Goal: Information Seeking & Learning: Learn about a topic

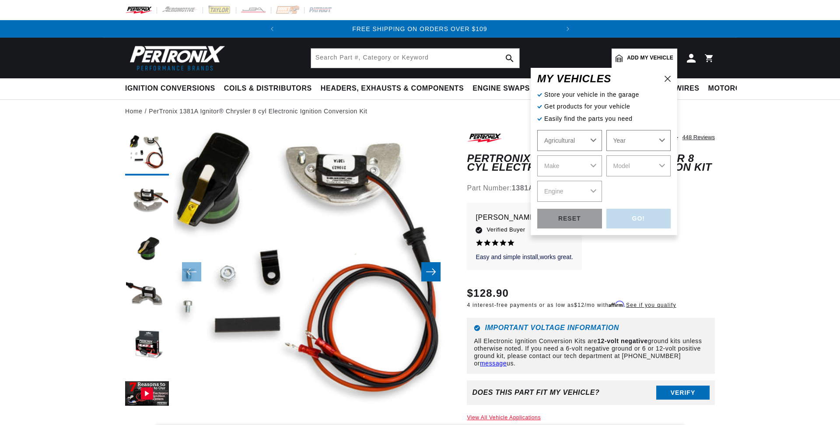
scroll to position [0, 266]
click at [582, 139] on div "Automotive Agricultural Industrial Marine Motorcycle Year [DATE] 1965 1964 1960…" at bounding box center [603, 166] width 133 height 72
click at [537, 130] on select "Automotive Agricultural Industrial Marine Motorcycle" at bounding box center [569, 140] width 65 height 21
click option "Automotive" at bounding box center [0, 0] width 0 height 0
select select "Automotive"
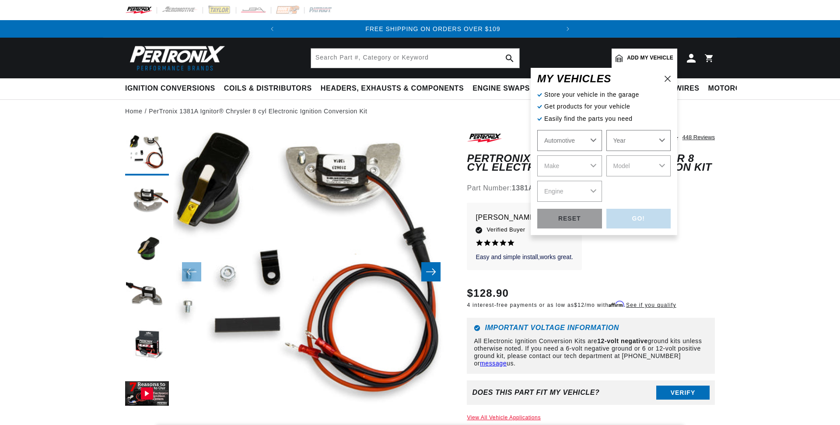
click at [606, 130] on select "Year [DATE] 2023 2022 2021 2020 2019 2018 2017 2016 2015 2014 2013 2012 2011 20…" at bounding box center [638, 140] width 65 height 21
select select "1975"
click option "1975" at bounding box center [0, 0] width 0 height 0
select select "1975"
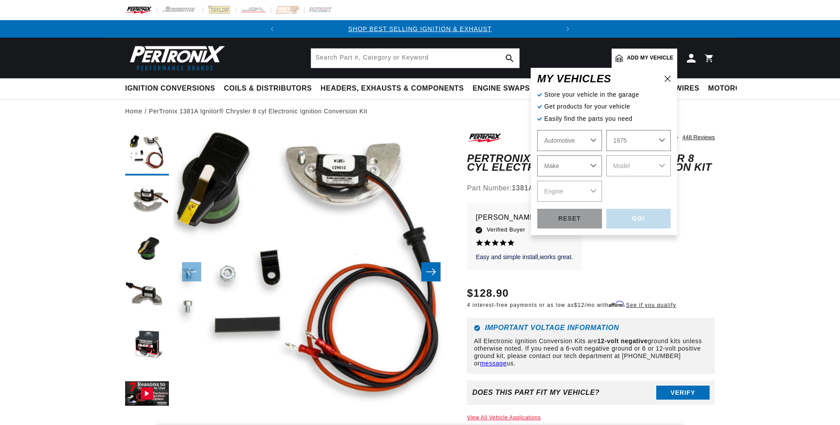
click at [583, 168] on select "Make Alfa Romeo American Motors Audi [GEOGRAPHIC_DATA] BMW Buick Cadillac Check…" at bounding box center [569, 165] width 65 height 21
select select "Chevrolet"
click option "Chevrolet" at bounding box center [0, 0] width 0 height 0
select select "Chevrolet"
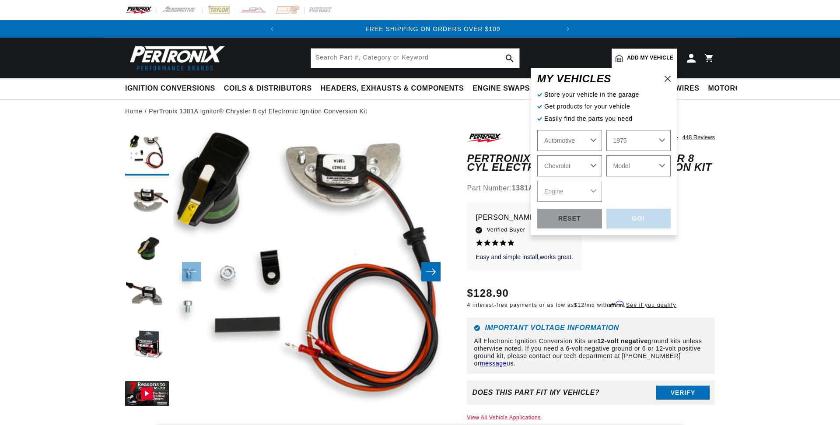
click at [606, 155] on select "Model [GEOGRAPHIC_DATA] C10 C10 Suburban C20 C20 Suburban C30 C50 [GEOGRAPHIC_D…" at bounding box center [638, 165] width 65 height 21
select select "C50"
click option "C50" at bounding box center [0, 0] width 0 height 0
select select "C50"
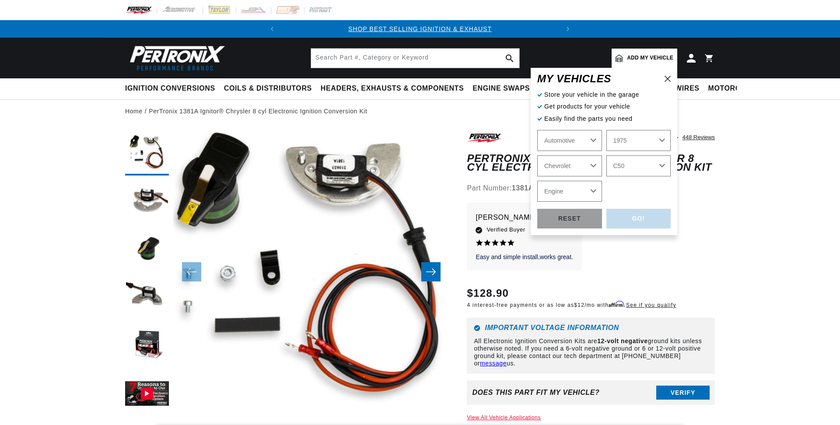
click at [537, 181] on select "Engine 366cid / 6.0L" at bounding box center [569, 191] width 65 height 21
click at [583, 168] on div "Automotive Agricultural Industrial Marine Motorcycle 2024 2023 2022 2021 2020 2…" at bounding box center [603, 166] width 133 height 72
click at [537, 155] on select "Alfa Romeo American Motors Audi [GEOGRAPHIC_DATA] BMW Buick Cadillac Checker Ch…" at bounding box center [569, 165] width 65 height 21
click at [578, 139] on div "Automotive Agricultural Industrial Marine Motorcycle 2024 2023 2022 2021 2020 2…" at bounding box center [603, 166] width 133 height 72
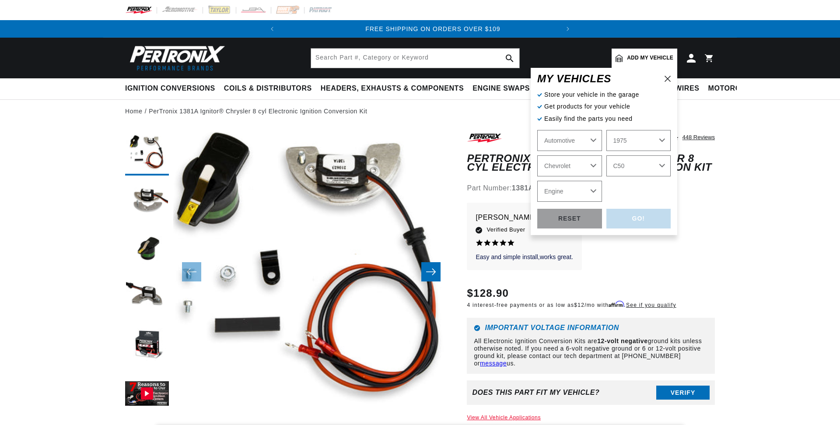
click at [537, 130] on select "Automotive Agricultural Industrial Marine Motorcycle" at bounding box center [569, 140] width 65 height 21
click option "Industrial" at bounding box center [0, 0] width 0 height 0
select select "Industrial"
select select "Make"
select select "Model"
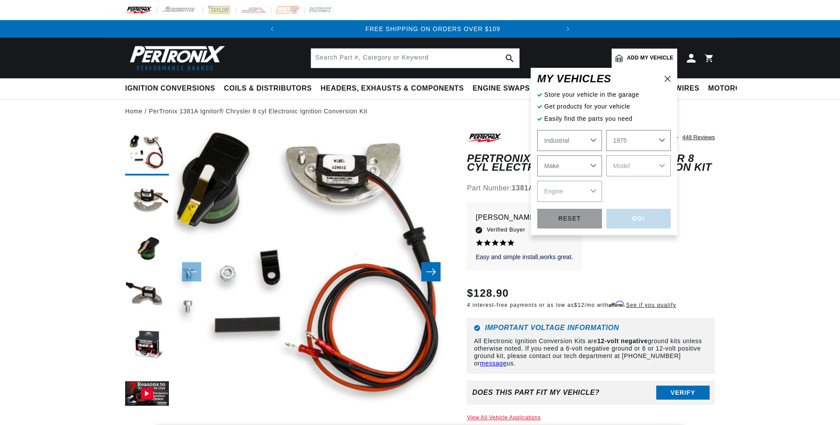
click at [606, 130] on select "1990 1986 1984 1983 1982 1981 1980 1979 1978 1977 1976 1975 1974 1973 1972 1971…" at bounding box center [638, 140] width 65 height 21
click option "1975" at bounding box center [0, 0] width 0 height 0
click at [537, 155] on select "Make [PERSON_NAME] [GEOGRAPHIC_DATA], [GEOGRAPHIC_DATA], [GEOGRAPHIC_DATA] Ford…" at bounding box center [569, 165] width 65 height 21
click at [580, 138] on div "Automotive Agricultural Industrial Marine Motorcycle 1990 1986 1984 1983 1982 1…" at bounding box center [603, 166] width 133 height 72
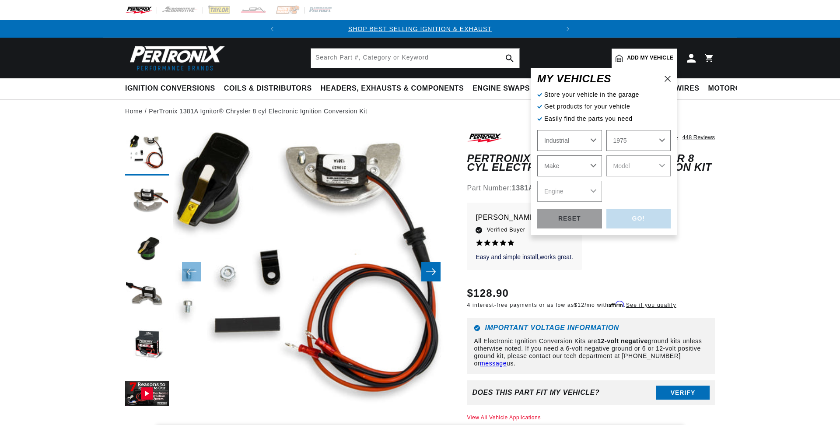
click at [537, 130] on select "Automotive Agricultural Industrial Marine Motorcycle" at bounding box center [569, 140] width 65 height 21
click option "Agricultural" at bounding box center [0, 0] width 0 height 0
select select "Agricultural"
select select "1970"
click option "1970" at bounding box center [0, 0] width 0 height 0
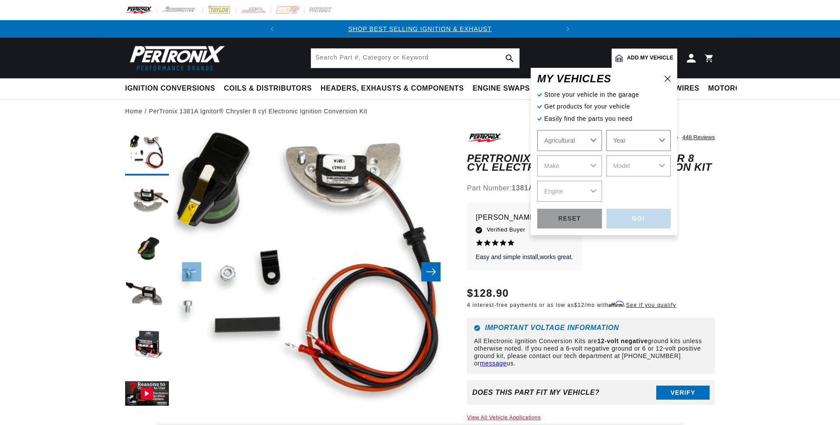
select select "1970"
click at [537, 155] on select "Make International Harvester" at bounding box center [569, 165] width 65 height 21
select select "International-Harvester"
click option "International Harvester" at bounding box center [0, 0] width 0 height 0
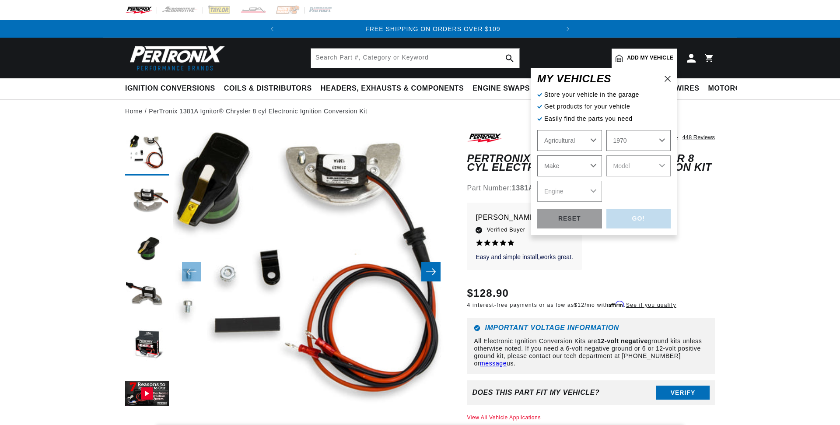
select select "International-Harvester"
click at [606, 155] on select "Model 265 F H30B R Payloader UB-220 UR-450 UV-450 Power Unit" at bounding box center [638, 165] width 65 height 21
click at [537, 130] on select "Automotive Agricultural Industrial Marine Motorcycle" at bounding box center [569, 140] width 65 height 21
click option "Automotive" at bounding box center [0, 0] width 0 height 0
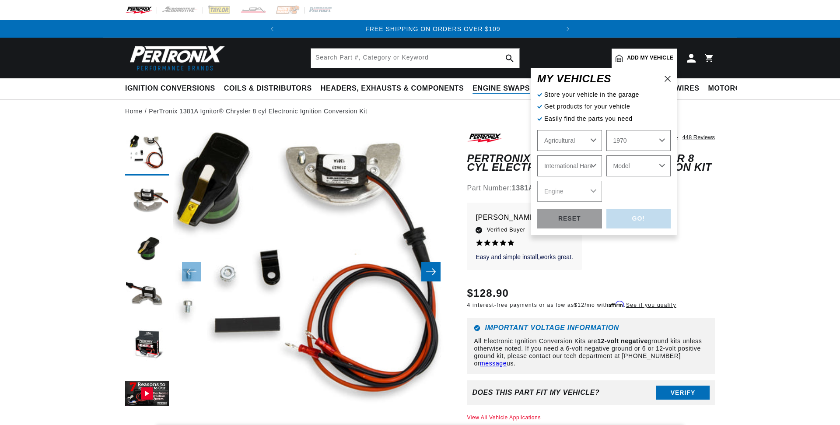
select select "Automotive"
select select "Make"
